Goal: Task Accomplishment & Management: Use online tool/utility

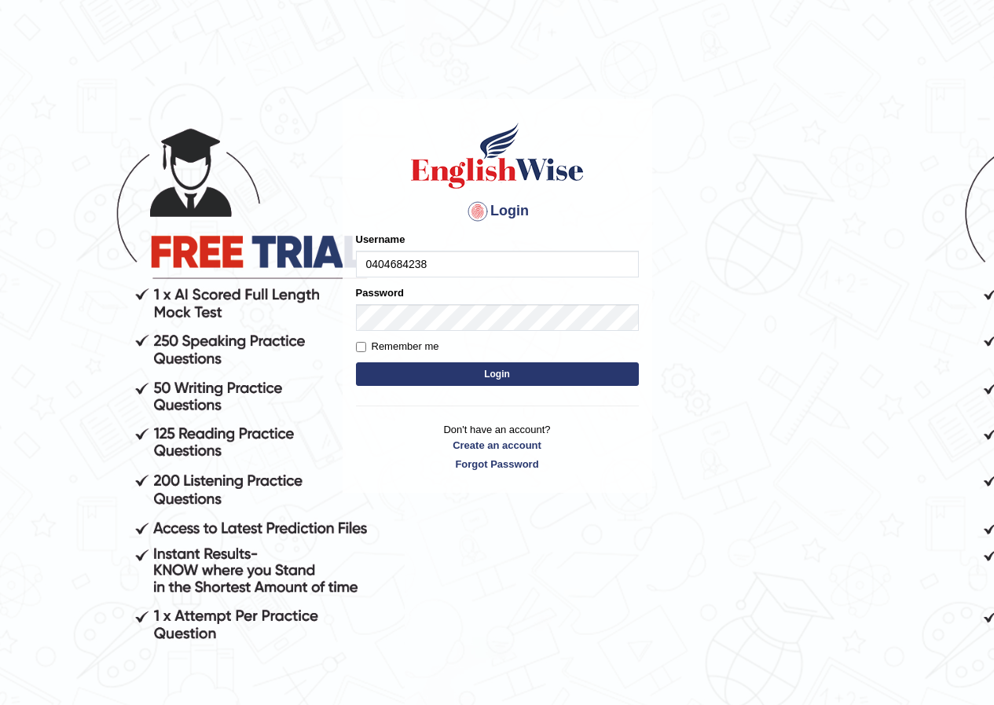
type input "0404684238"
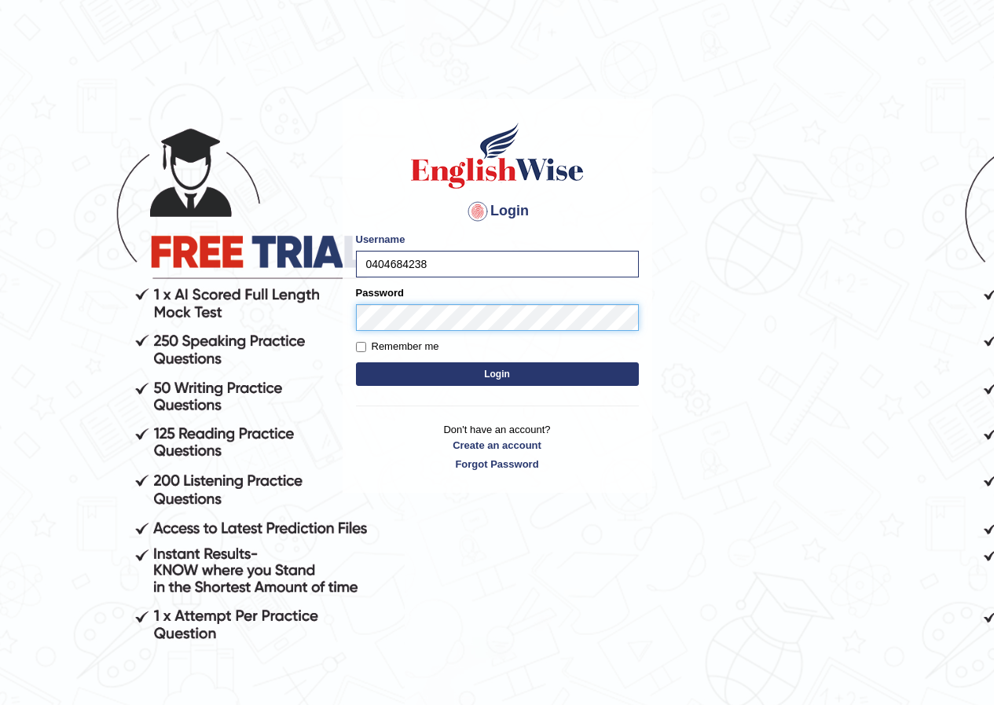
click at [356, 362] on button "Login" at bounding box center [497, 374] width 283 height 24
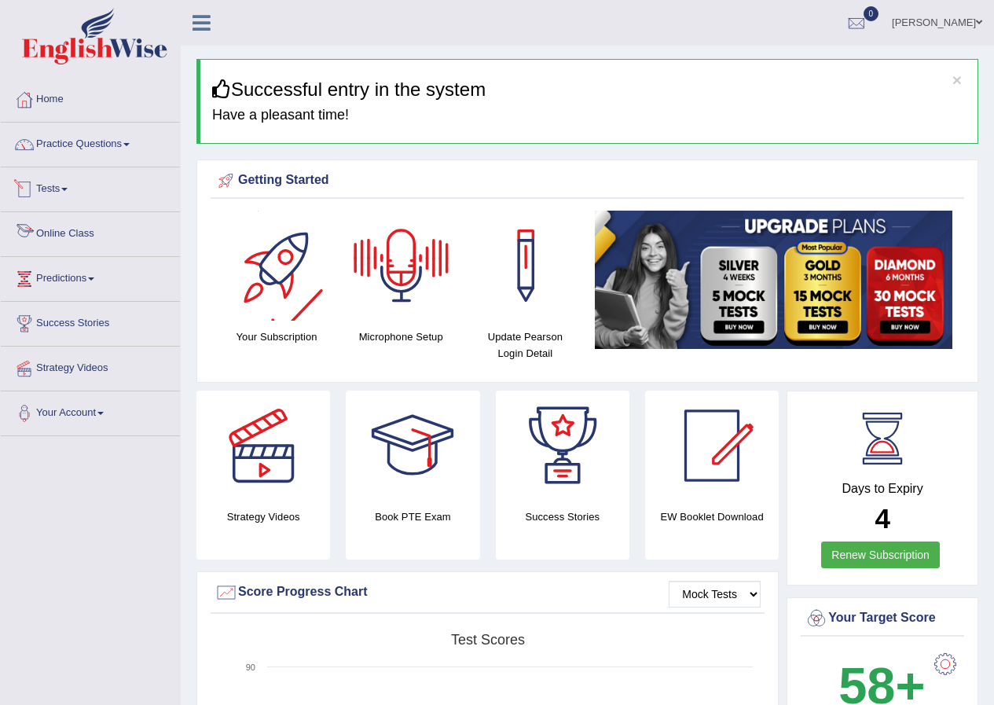
click at [72, 192] on link "Tests" at bounding box center [90, 186] width 179 height 39
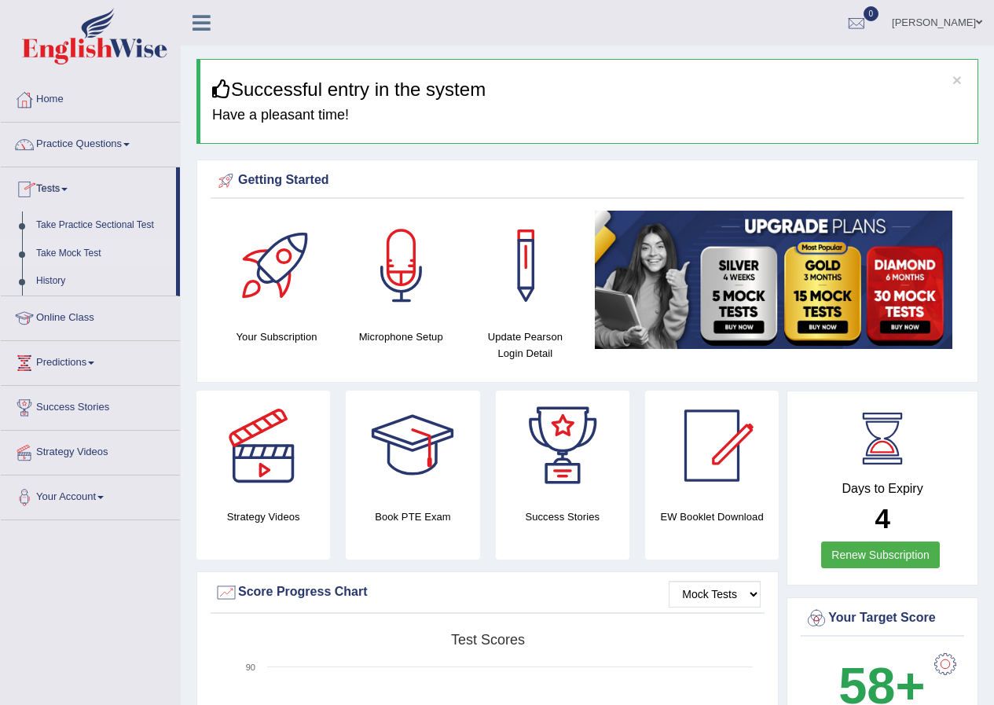
click at [79, 251] on link "Take Mock Test" at bounding box center [102, 254] width 147 height 28
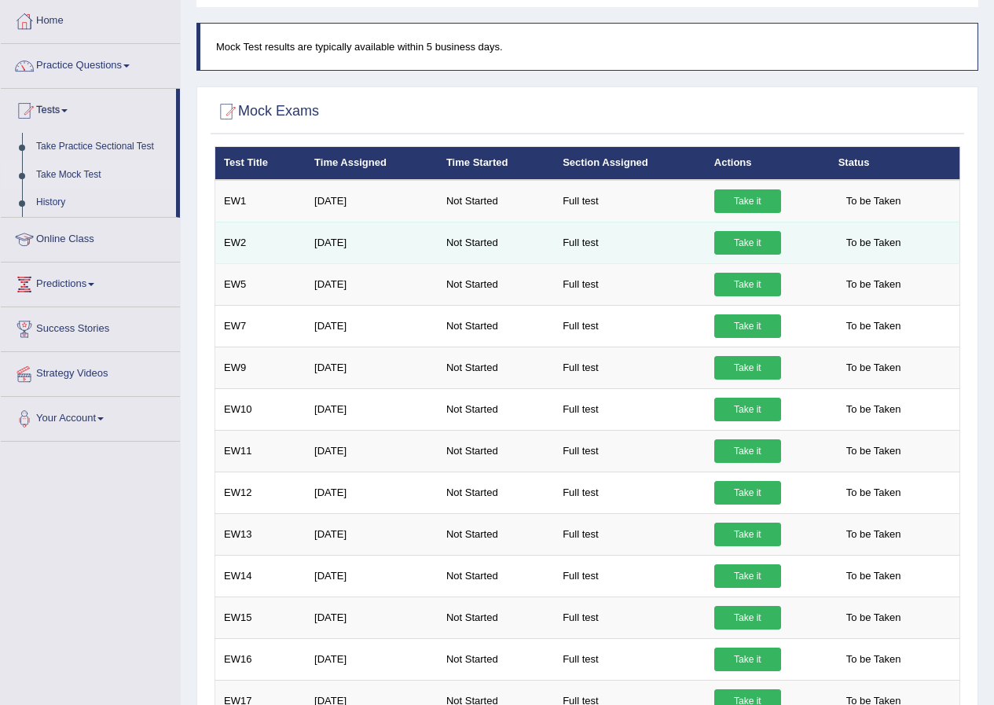
click at [734, 236] on link "Take it" at bounding box center [747, 243] width 67 height 24
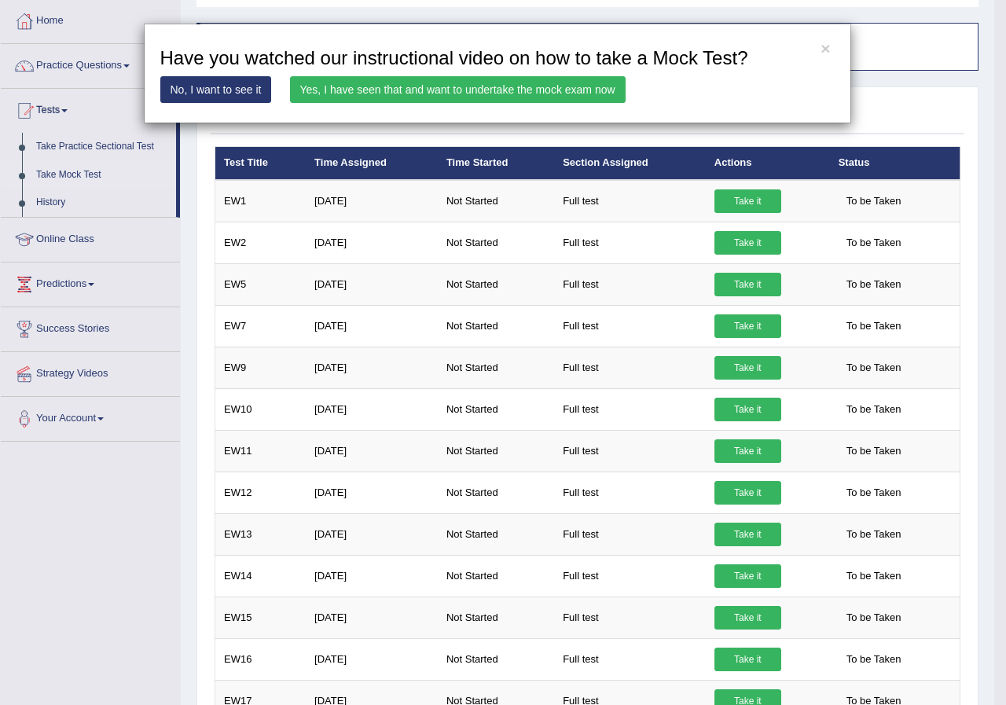
click at [610, 93] on link "Yes, I have seen that and want to undertake the mock exam now" at bounding box center [457, 89] width 335 height 27
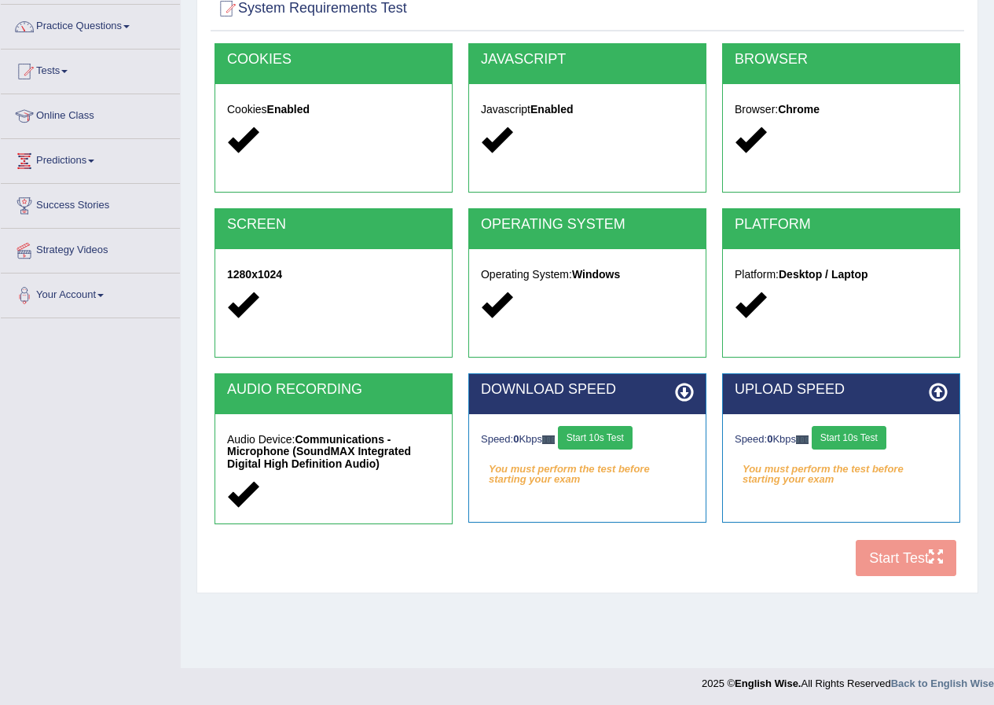
scroll to position [120, 0]
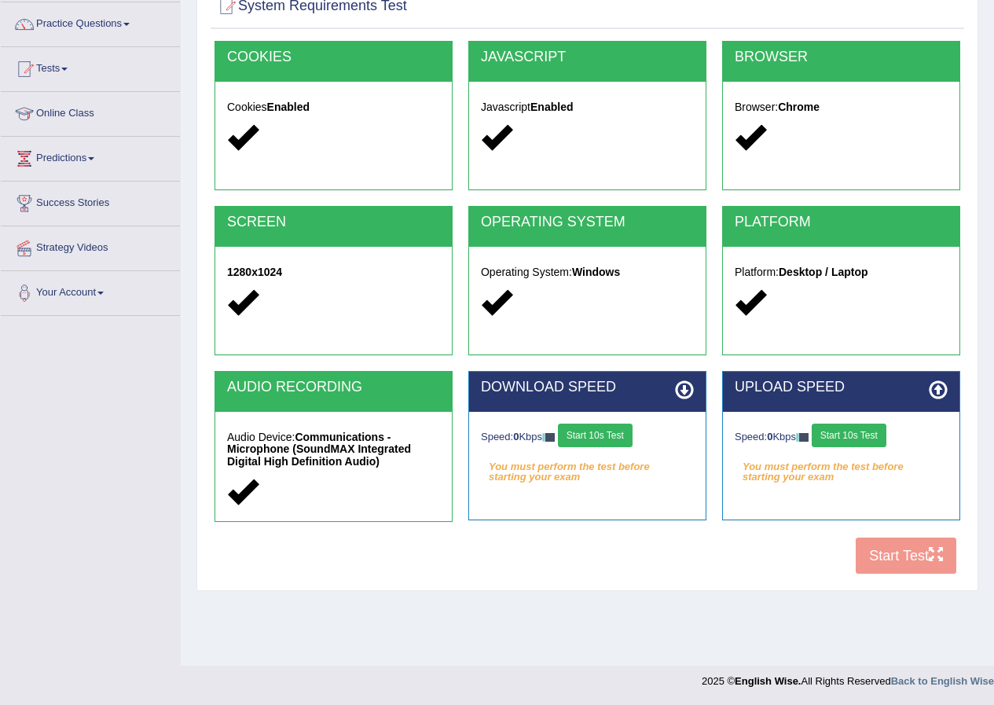
click at [853, 431] on button "Start 10s Test" at bounding box center [849, 435] width 75 height 24
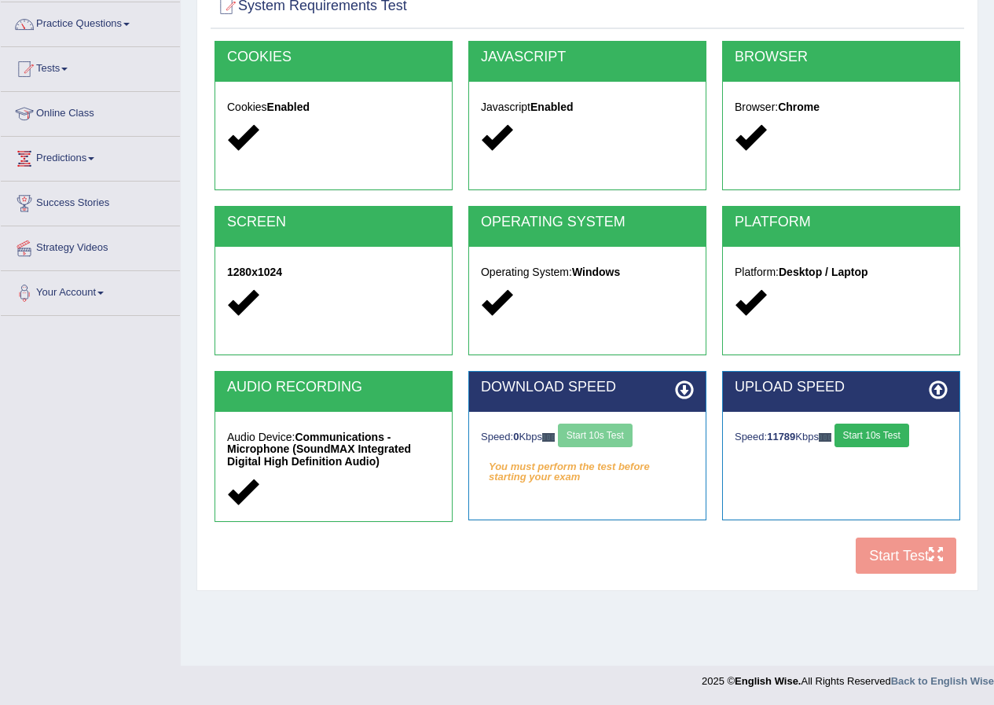
click at [618, 438] on div "Speed: 0 Kbps Start 10s Test" at bounding box center [587, 436] width 213 height 27
click at [620, 432] on button "Start 10s Test" at bounding box center [595, 435] width 75 height 24
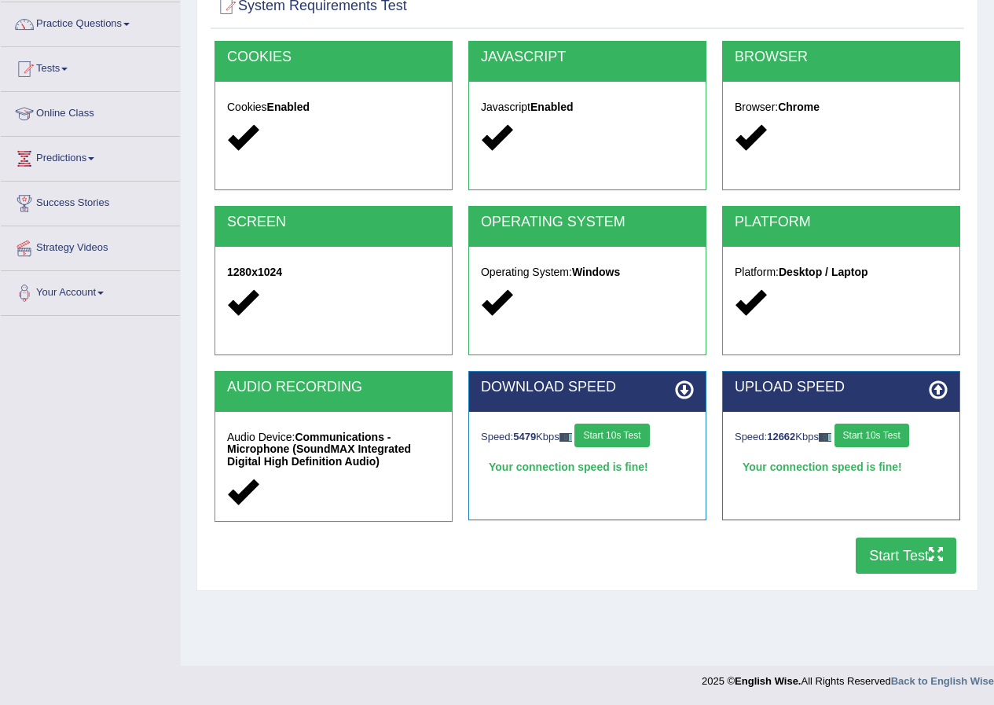
click at [920, 552] on button "Start Test" at bounding box center [906, 555] width 101 height 36
